Goal: Transaction & Acquisition: Purchase product/service

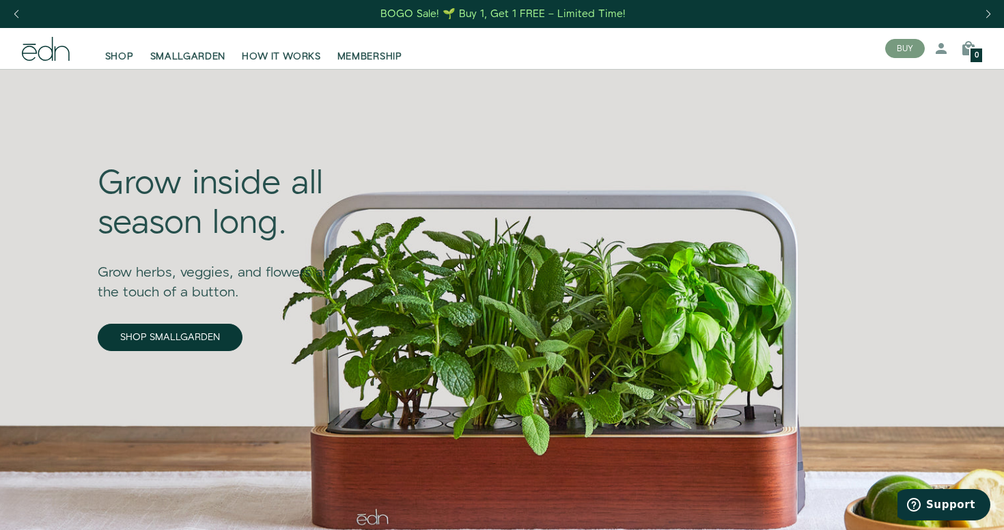
click at [515, 16] on div "BOGO Sale! 🌱 Buy 1, Get 1 FREE – Limited Time!" at bounding box center [502, 14] width 245 height 14
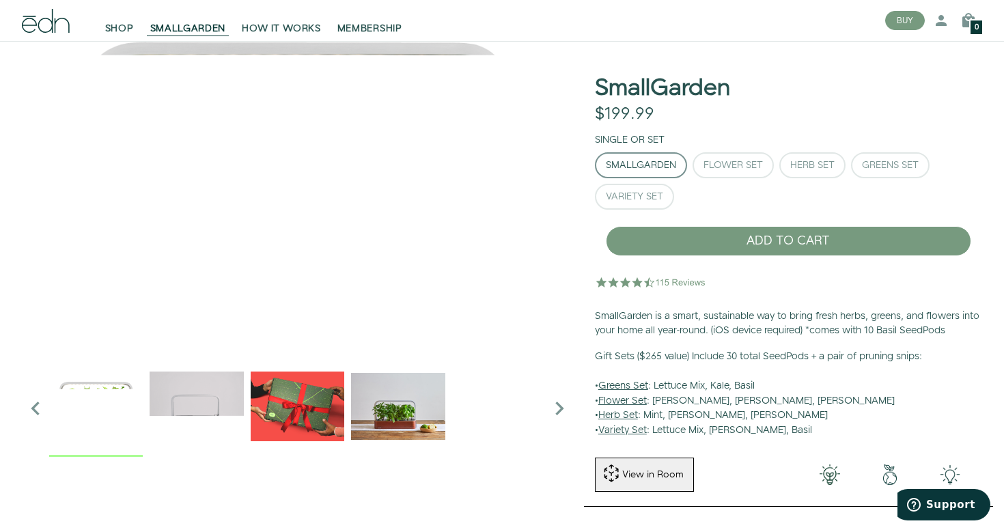
scroll to position [59, 0]
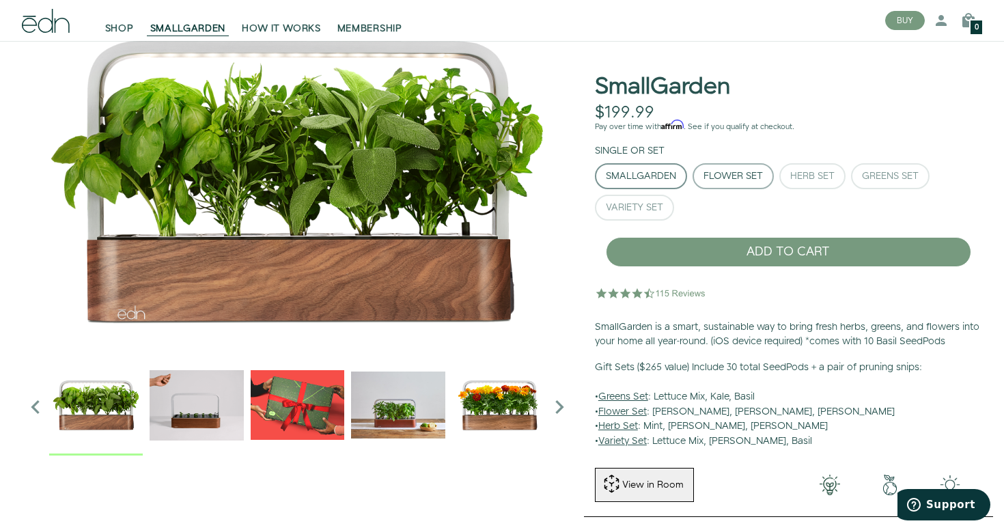
click at [731, 184] on button "Flower Set" at bounding box center [732, 176] width 81 height 26
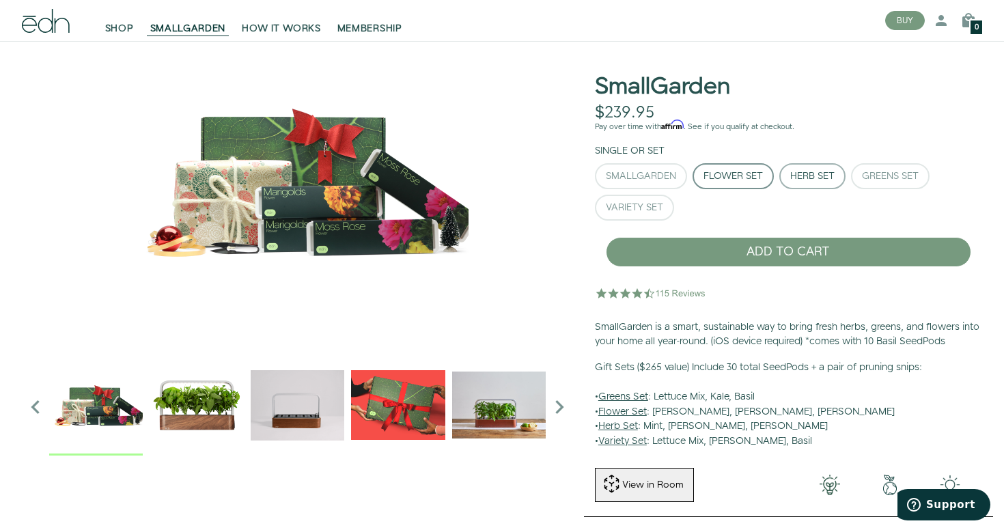
click at [792, 184] on button "Herb Set" at bounding box center [812, 176] width 66 height 26
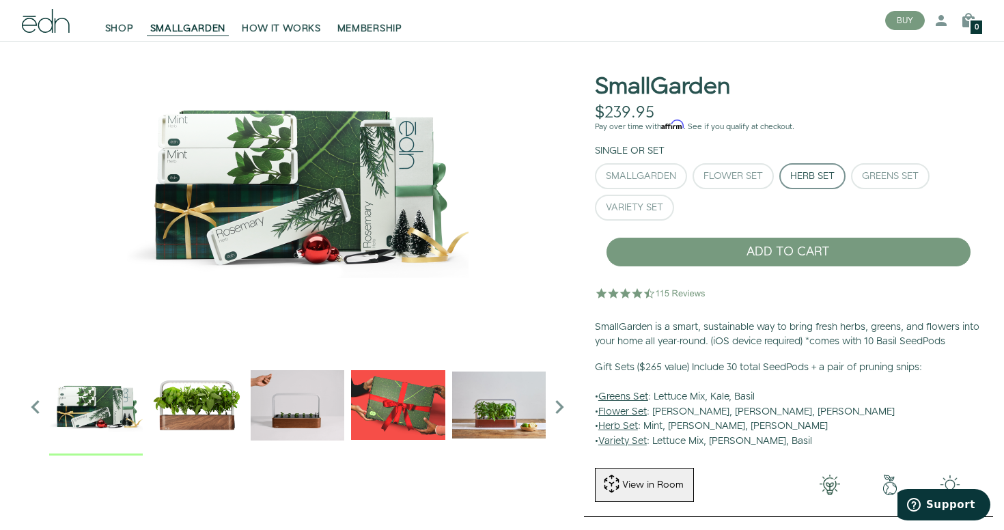
click at [850, 180] on div "SmallGarden Flower Set Herb Set Greens Set" at bounding box center [788, 194] width 387 height 63
click at [647, 203] on div "Variety Set" at bounding box center [634, 208] width 57 height 10
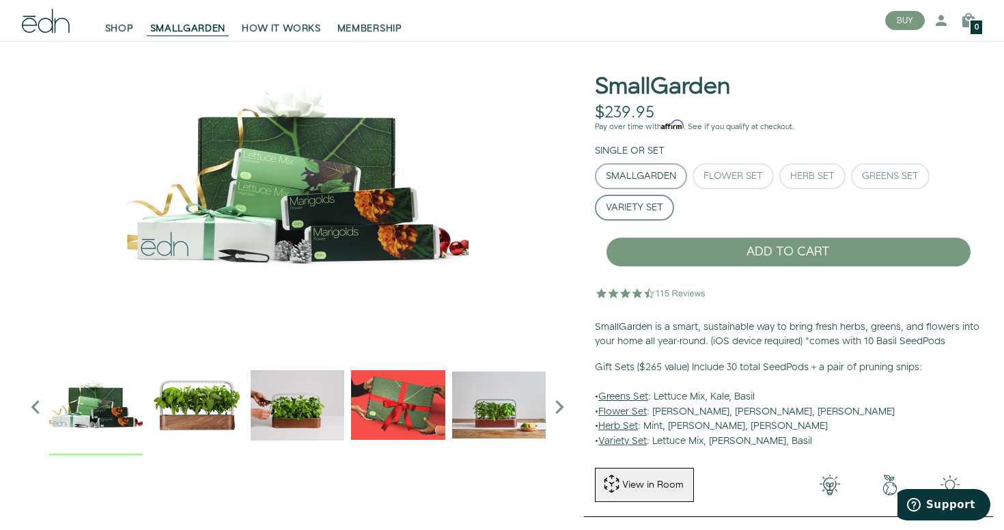
click at [666, 171] on div "SmallGarden" at bounding box center [641, 176] width 70 height 10
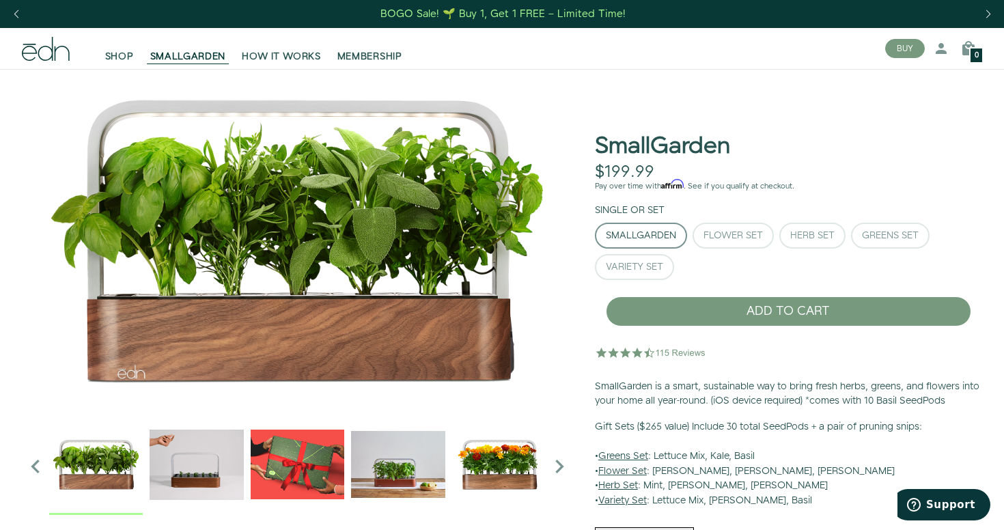
scroll to position [0, 0]
click at [475, 17] on div "BOGO Sale! 🌱 Buy 1, Get 1 FREE – Limited Time!" at bounding box center [502, 14] width 245 height 14
click at [987, 12] on div "Next slide" at bounding box center [988, 14] width 18 height 30
click at [986, 12] on div "Next slide" at bounding box center [988, 14] width 18 height 30
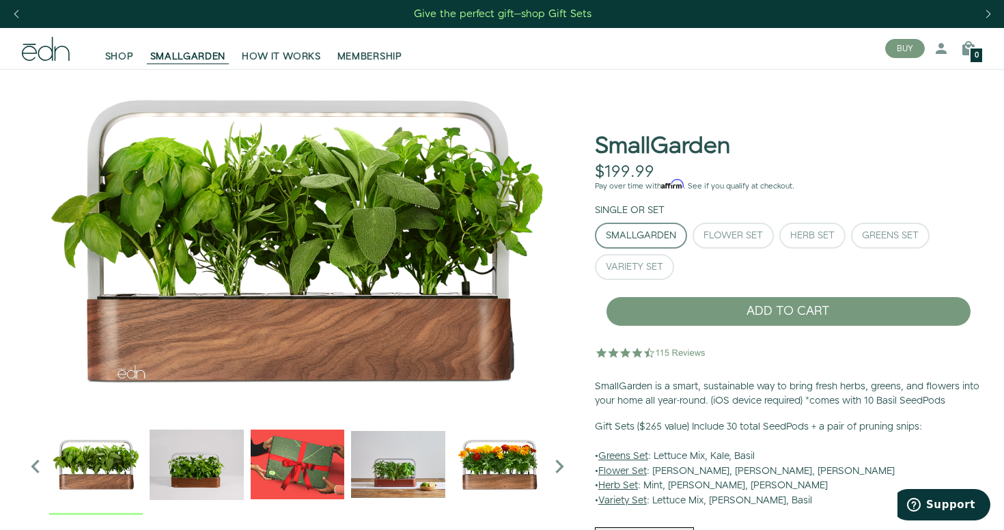
click at [986, 12] on div "Next slide" at bounding box center [988, 14] width 18 height 30
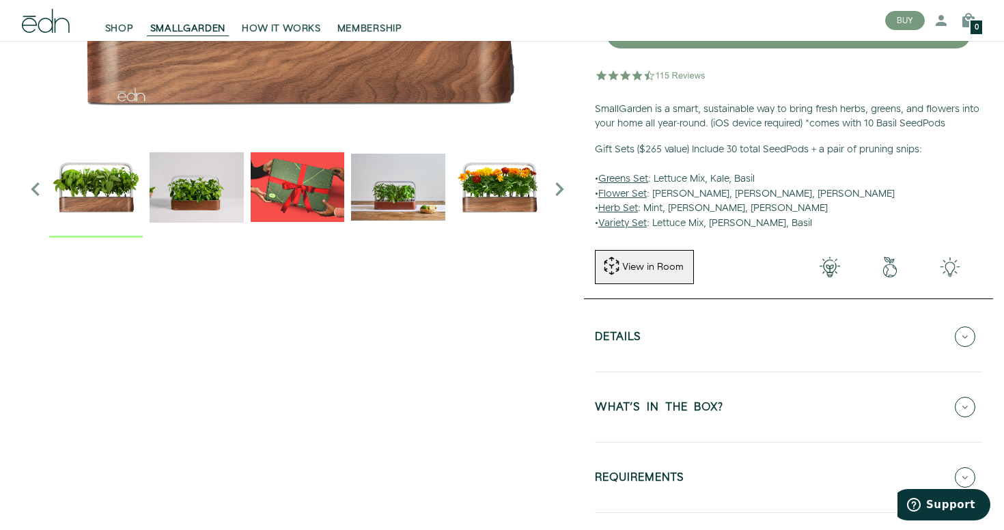
scroll to position [158, 0]
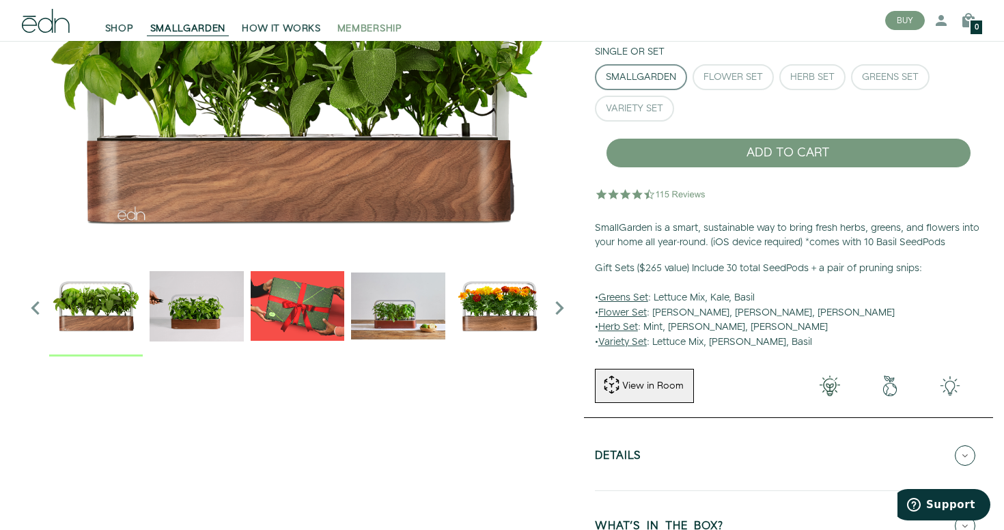
click at [378, 25] on span "MEMBERSHIP" at bounding box center [369, 29] width 65 height 14
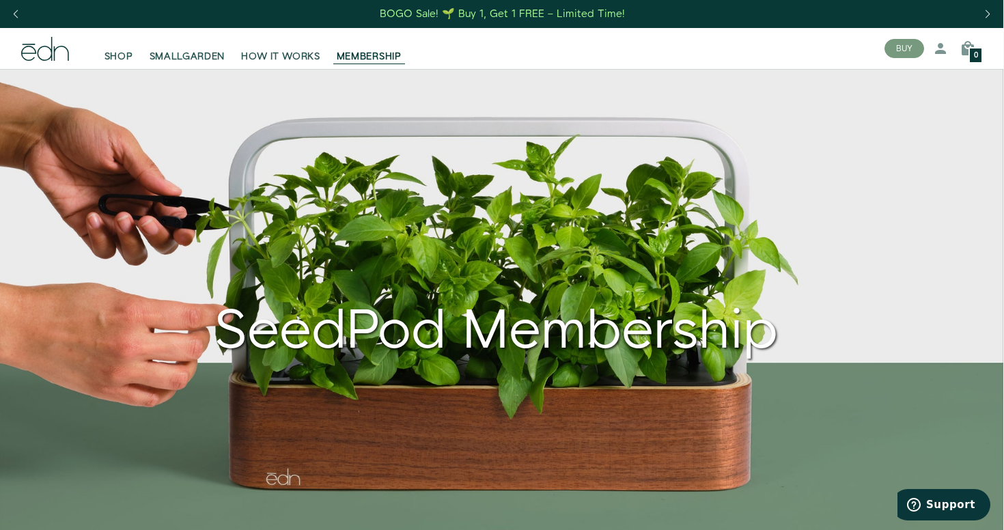
scroll to position [0, 1]
click at [65, 53] on icon at bounding box center [45, 49] width 48 height 24
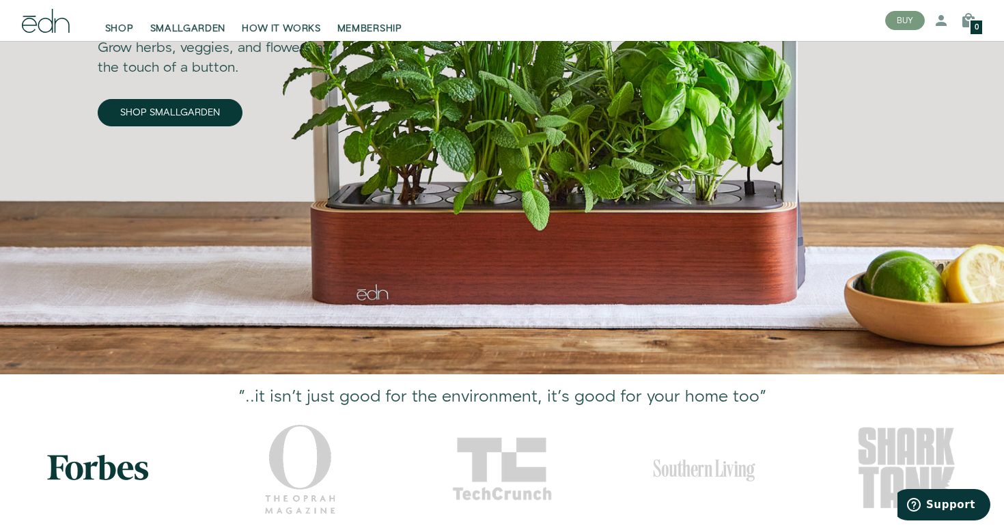
scroll to position [212, 0]
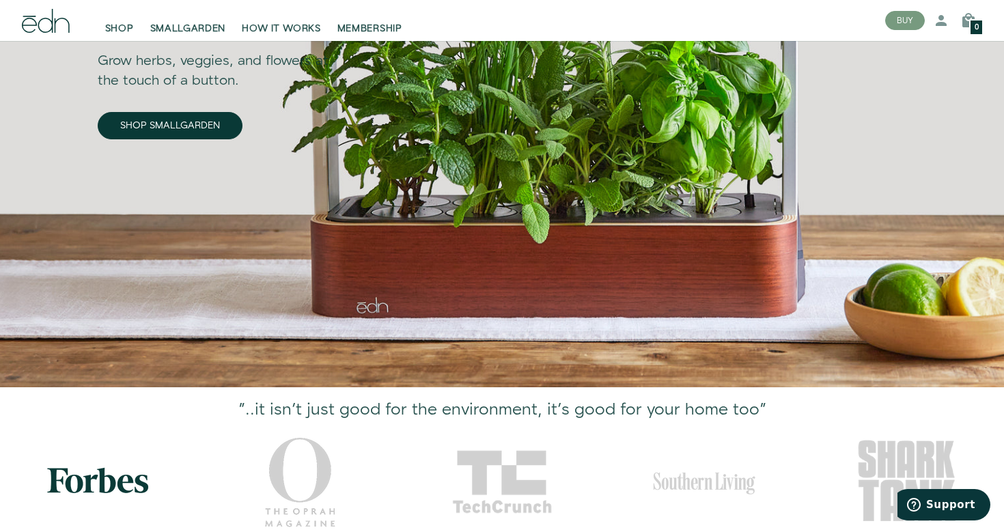
click at [167, 147] on div "Grow inside all season long. Grow herbs, veggies, and flowers at the touch of a…" at bounding box center [223, 91] width 251 height 441
click at [167, 108] on div "Grow inside all season long. Grow herbs, veggies, and flowers at the touch of a…" at bounding box center [223, 91] width 251 height 441
click at [204, 130] on link "SHOP SMALLGARDEN" at bounding box center [170, 125] width 145 height 27
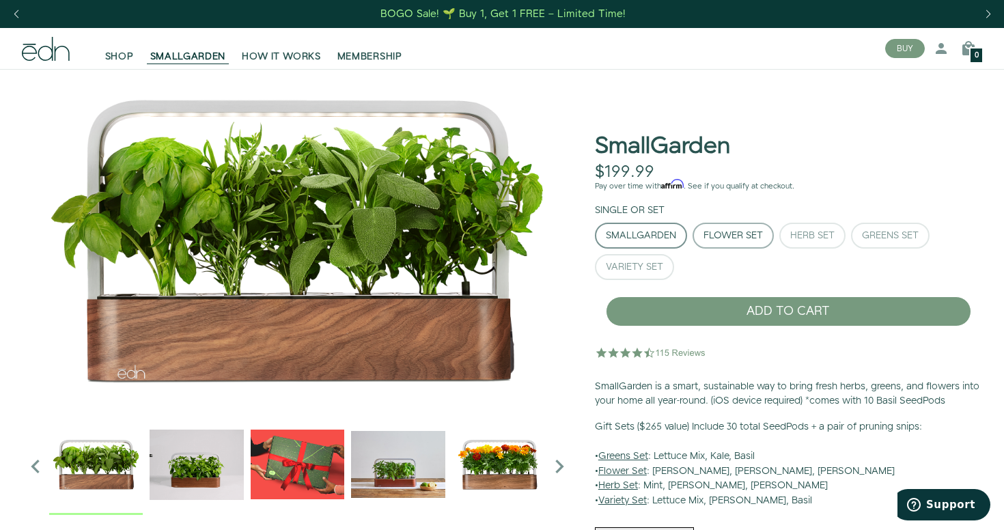
click at [721, 236] on div "Flower Set" at bounding box center [732, 236] width 59 height 10
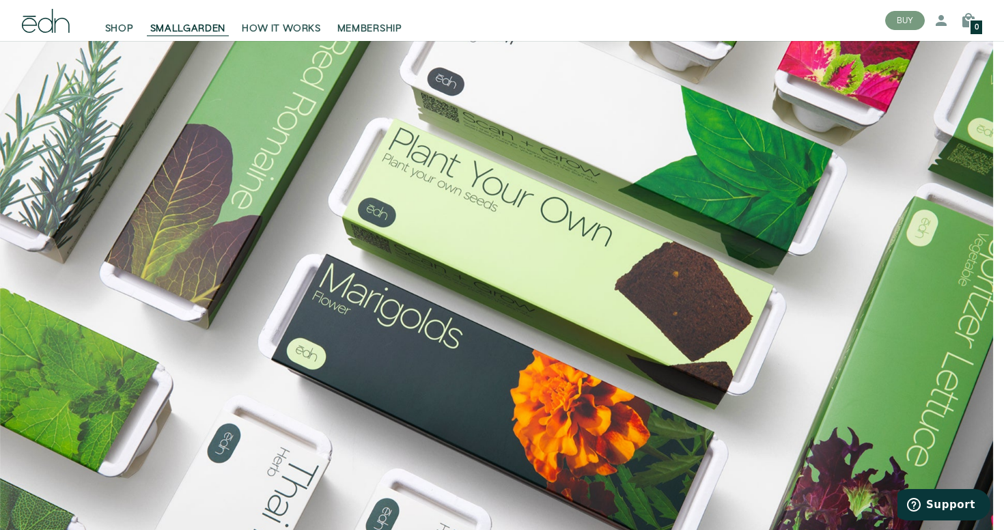
scroll to position [1102, 0]
